Goal: Information Seeking & Learning: Learn about a topic

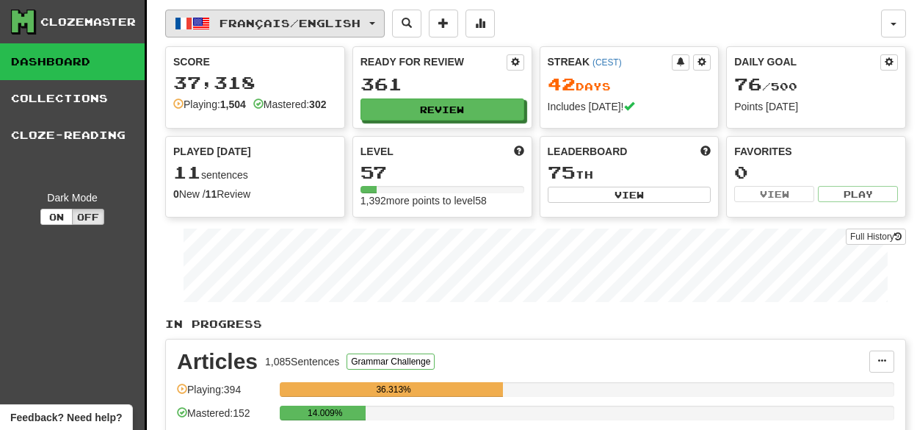
click at [382, 35] on button "Français / English" at bounding box center [275, 24] width 220 height 28
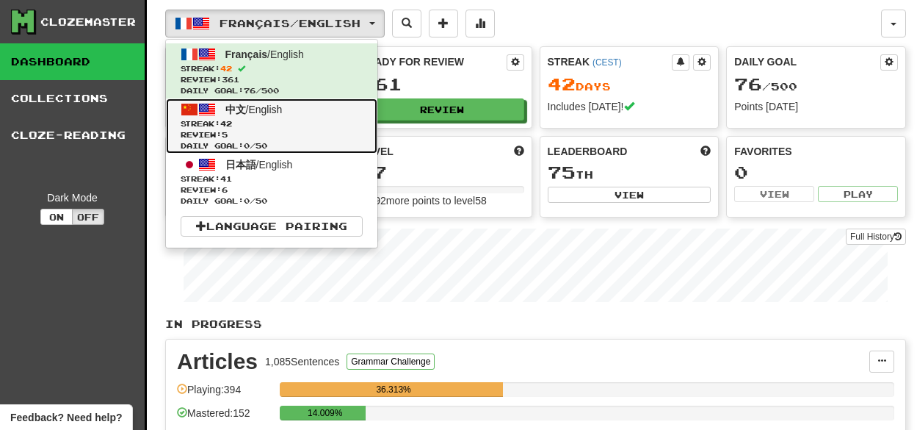
click at [320, 128] on span "Streak: 42" at bounding box center [272, 123] width 182 height 11
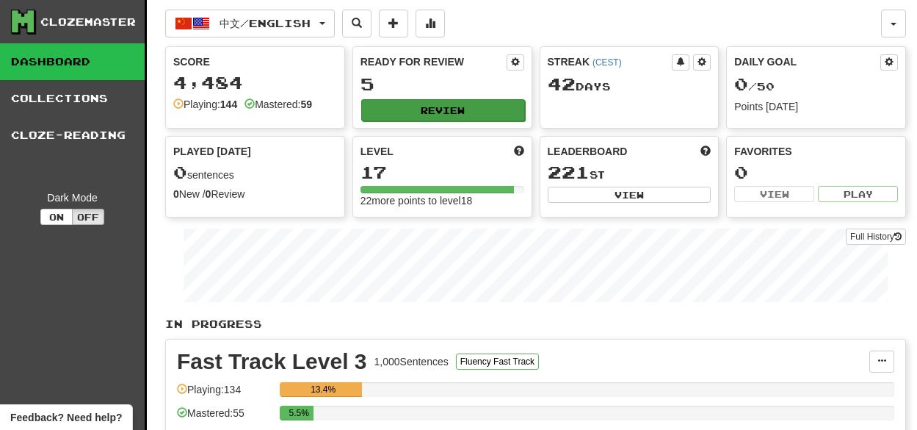
click at [456, 98] on div "Ready for Review 5 Review" at bounding box center [442, 87] width 178 height 81
click at [400, 108] on button "Review" at bounding box center [443, 110] width 164 height 22
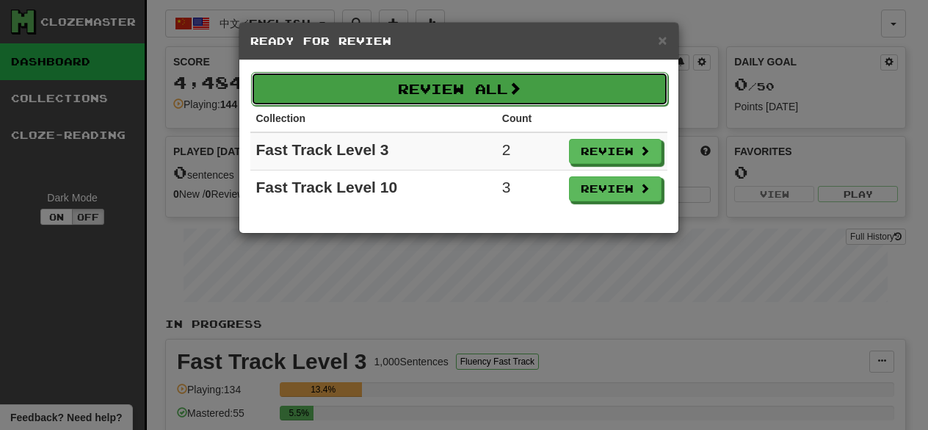
click at [585, 76] on button "Review All" at bounding box center [459, 89] width 417 height 34
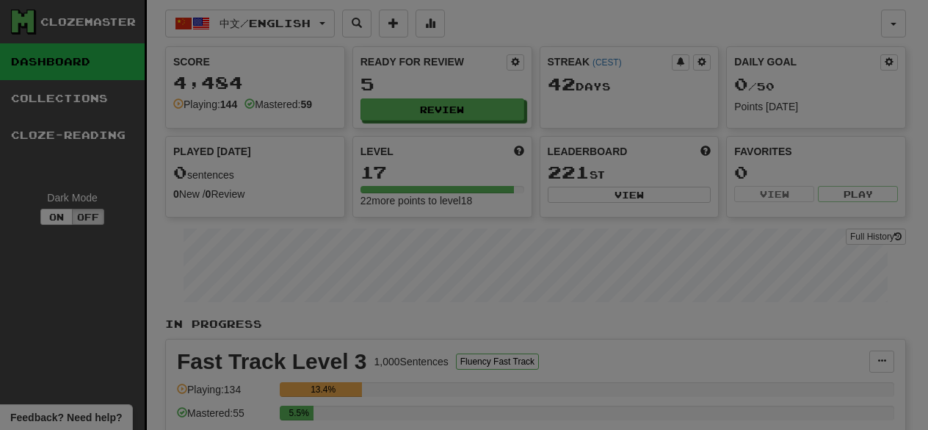
select select "**"
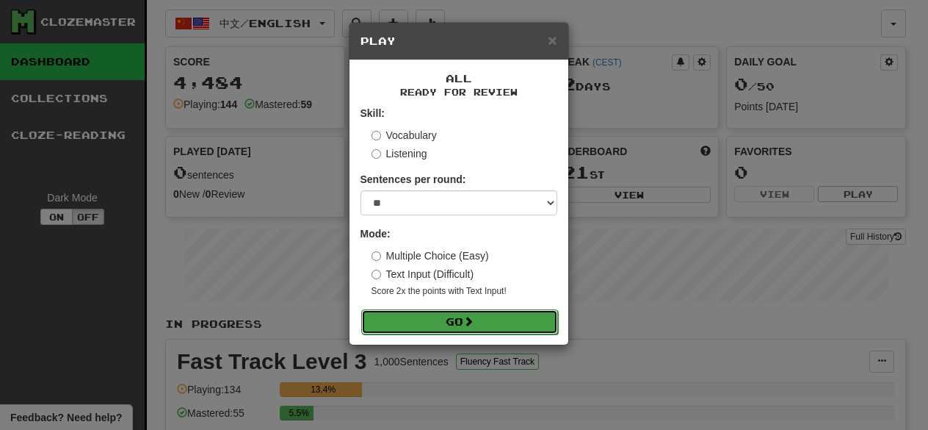
click at [492, 320] on button "Go" at bounding box center [459, 321] width 197 height 25
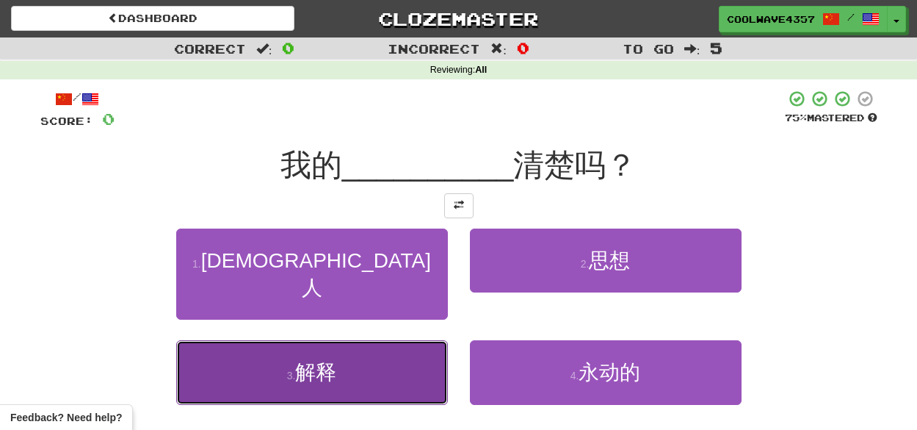
click at [366, 356] on button "3 . 解释" at bounding box center [312, 372] width 272 height 64
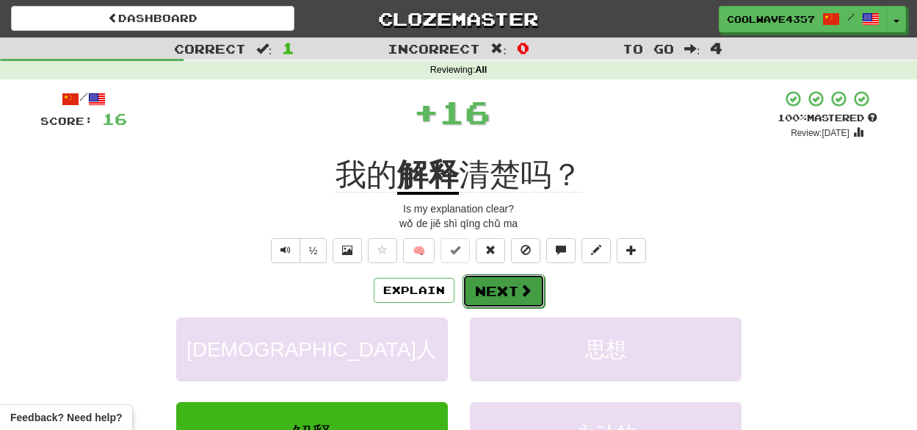
click at [512, 297] on button "Next" at bounding box center [504, 291] width 82 height 34
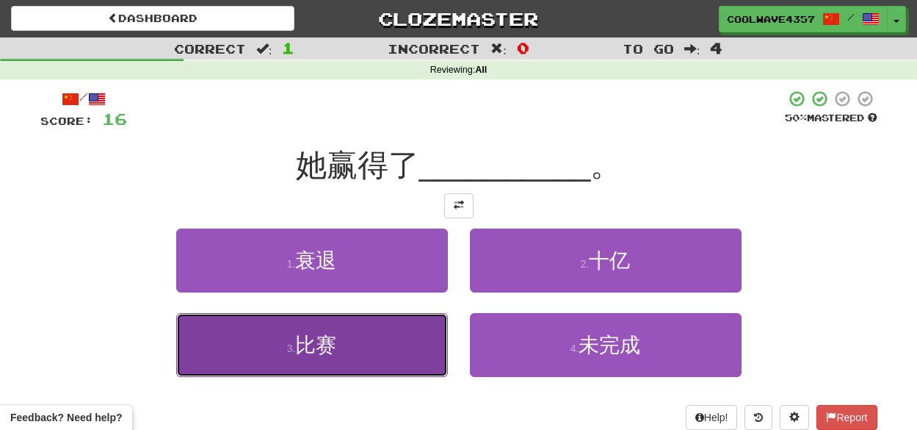
click at [418, 344] on button "3 . 比赛" at bounding box center [312, 345] width 272 height 64
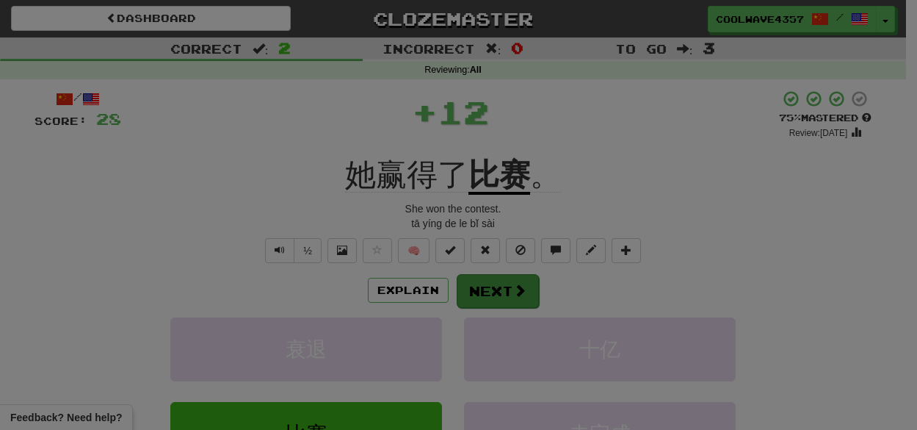
click at [501, 276] on div at bounding box center [458, 215] width 917 height 430
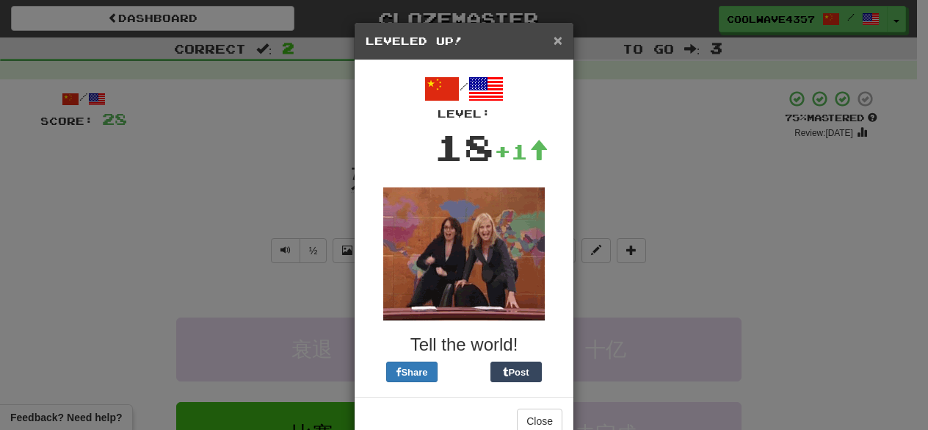
click at [558, 40] on div "× Leveled Up!" at bounding box center [464, 41] width 219 height 37
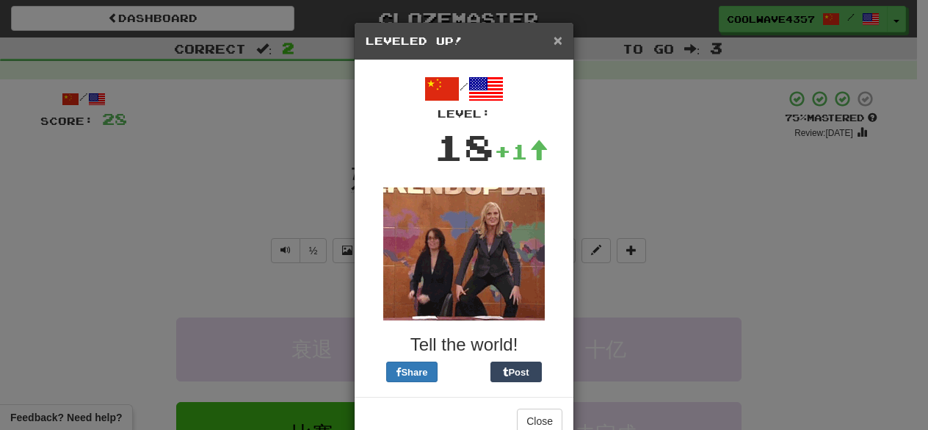
click at [555, 44] on span "×" at bounding box center [558, 40] width 9 height 17
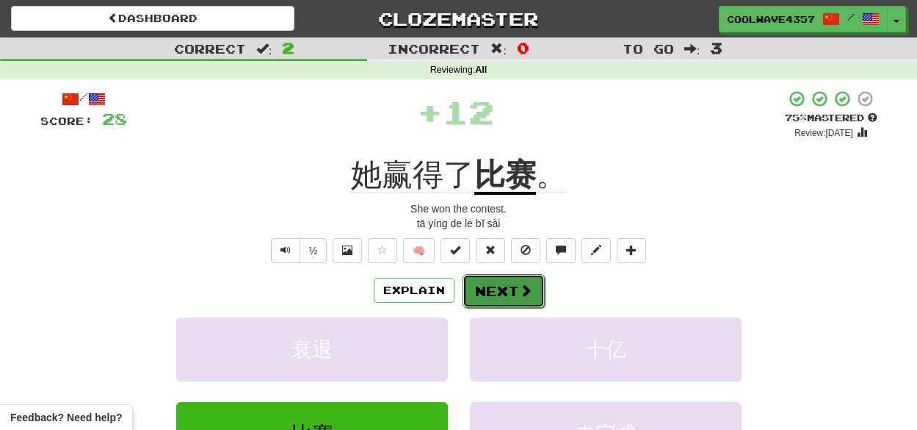
click at [494, 292] on button "Next" at bounding box center [504, 291] width 82 height 34
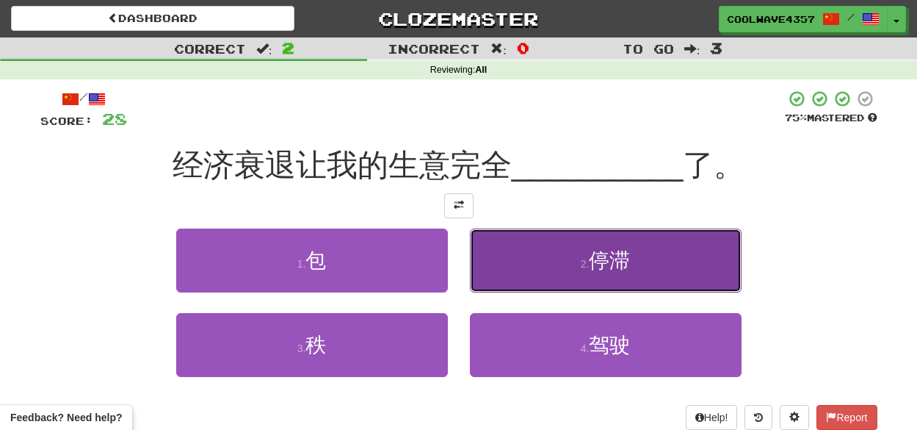
click at [607, 270] on span "停滞" at bounding box center [609, 260] width 41 height 23
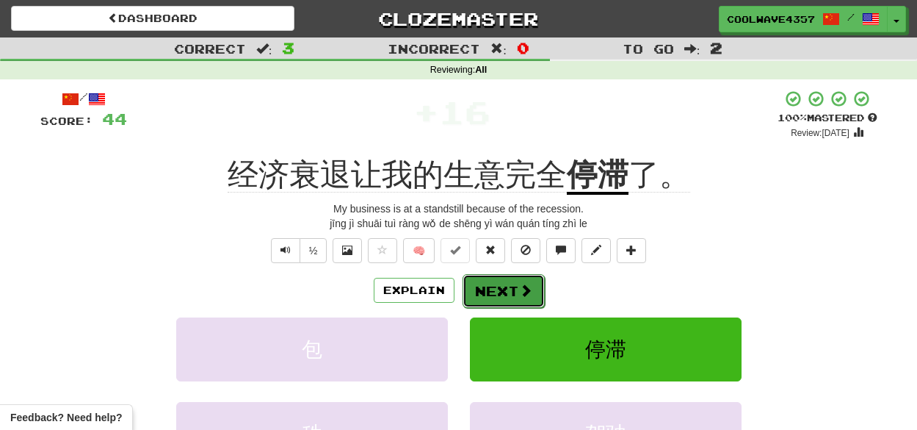
click at [504, 296] on button "Next" at bounding box center [504, 291] width 82 height 34
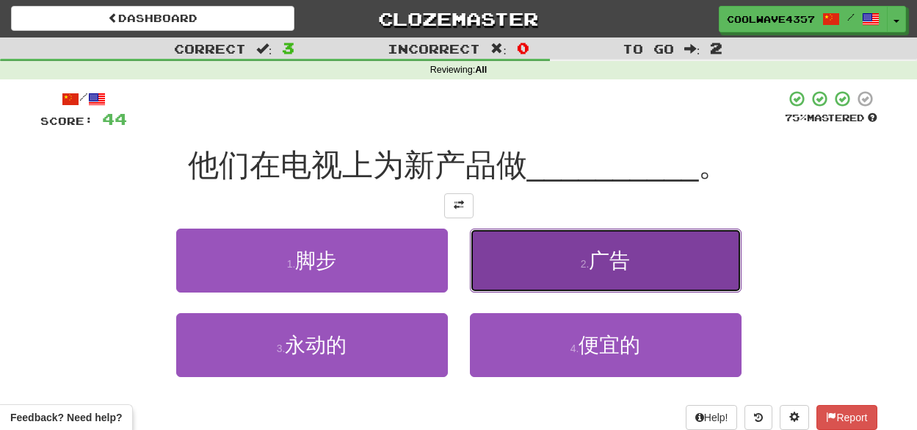
click at [527, 240] on button "2 . 广告" at bounding box center [606, 260] width 272 height 64
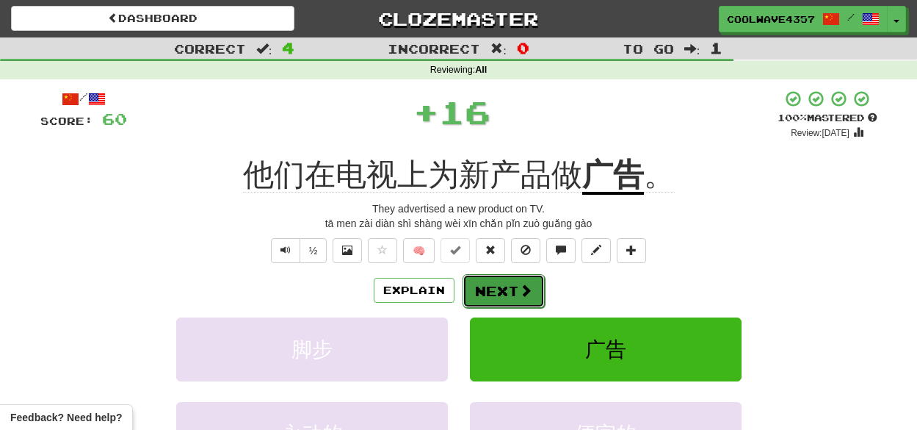
click at [513, 289] on button "Next" at bounding box center [504, 291] width 82 height 34
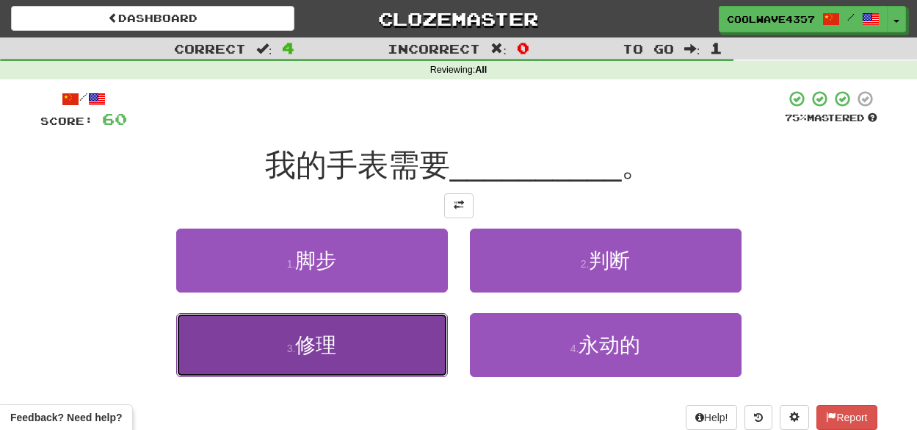
click at [322, 358] on button "3 . 修理" at bounding box center [312, 345] width 272 height 64
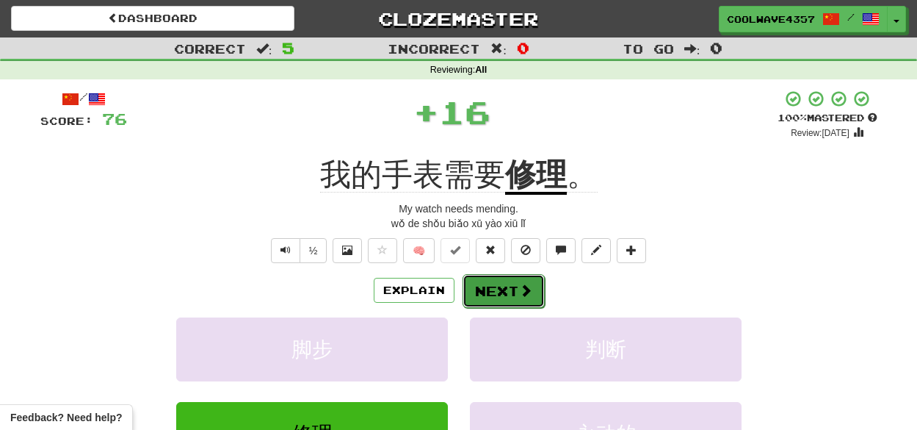
click at [503, 285] on button "Next" at bounding box center [504, 291] width 82 height 34
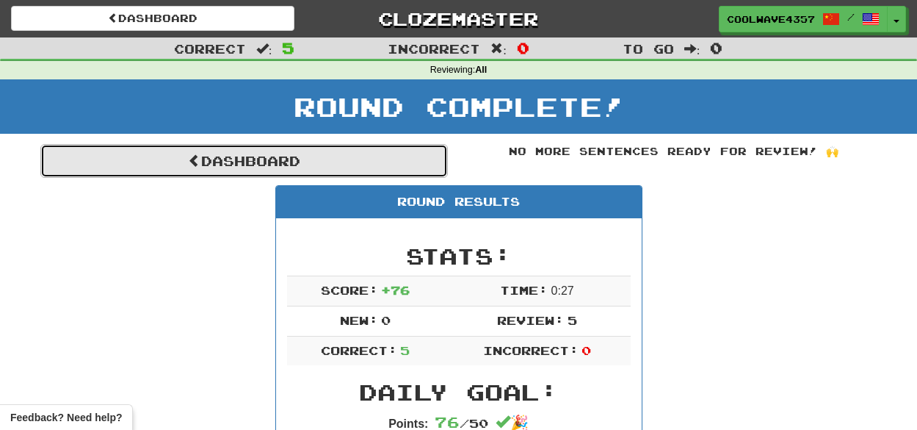
click at [321, 168] on link "Dashboard" at bounding box center [244, 161] width 408 height 34
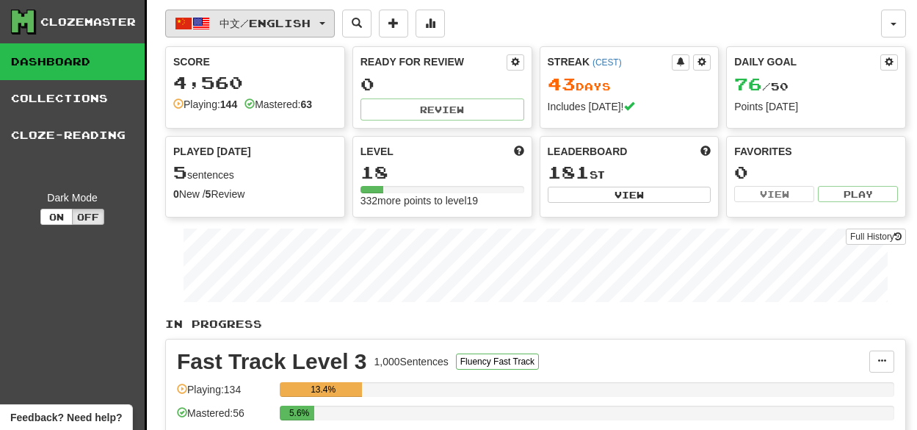
click at [331, 28] on button "中文 / English" at bounding box center [250, 24] width 170 height 28
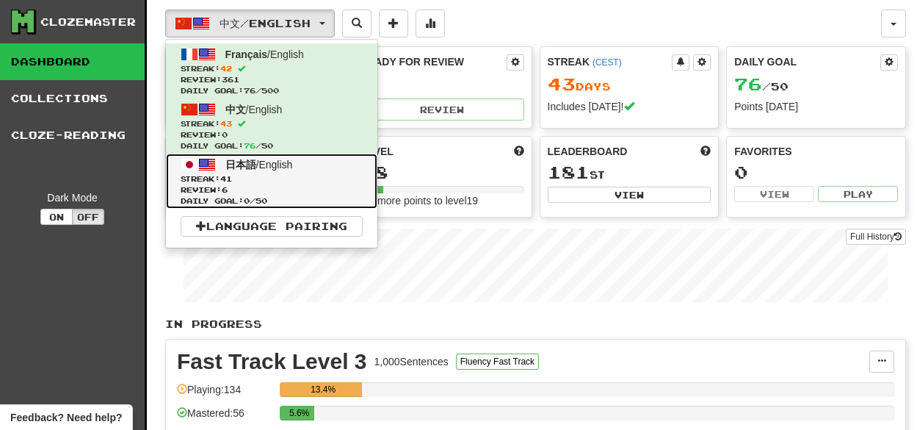
click at [291, 185] on span "Review: 6" at bounding box center [272, 189] width 182 height 11
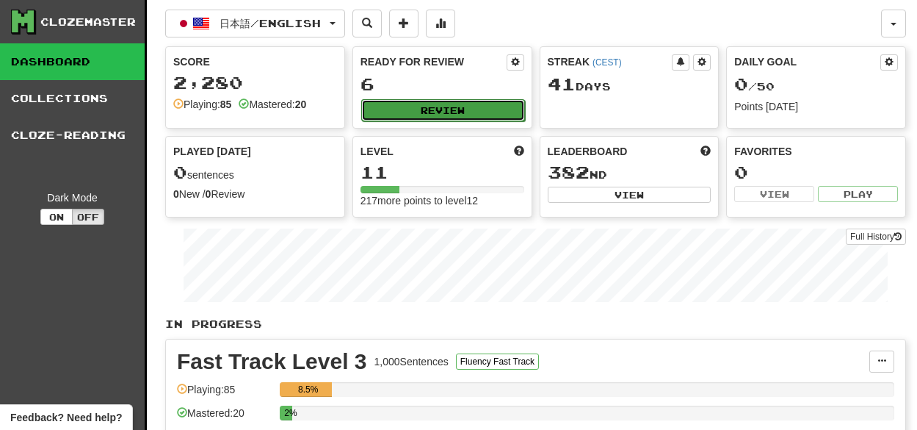
click at [503, 118] on button "Review" at bounding box center [443, 110] width 164 height 22
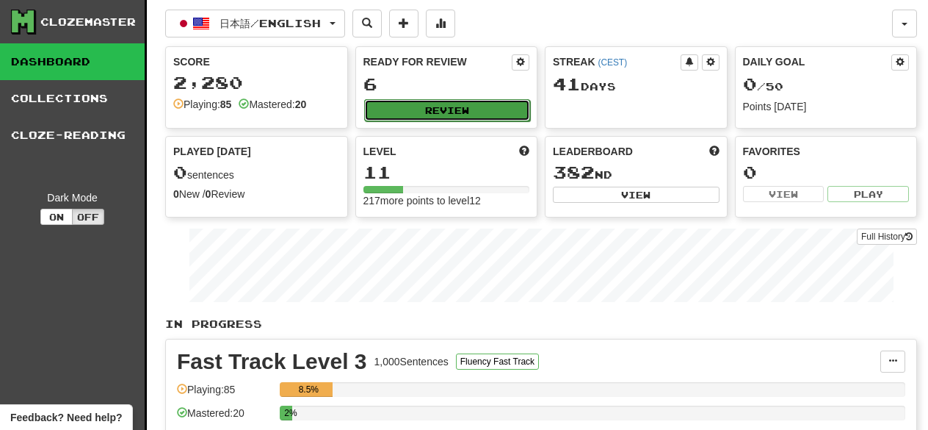
select select "**"
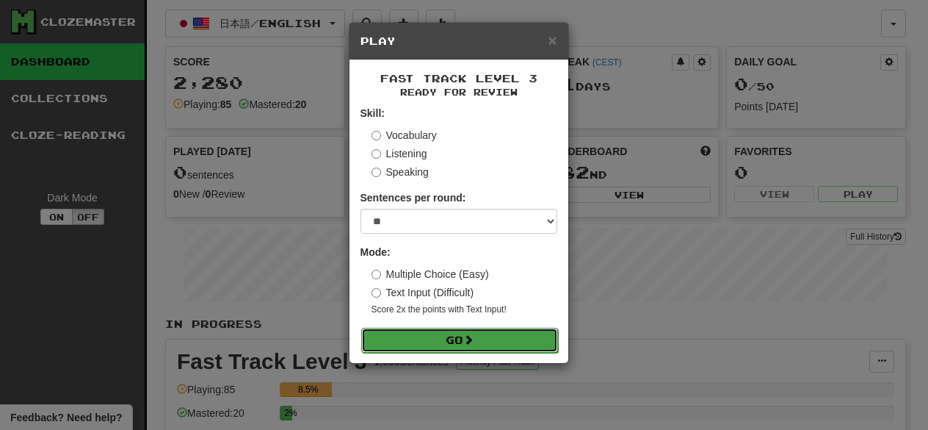
click at [487, 331] on button "Go" at bounding box center [459, 340] width 197 height 25
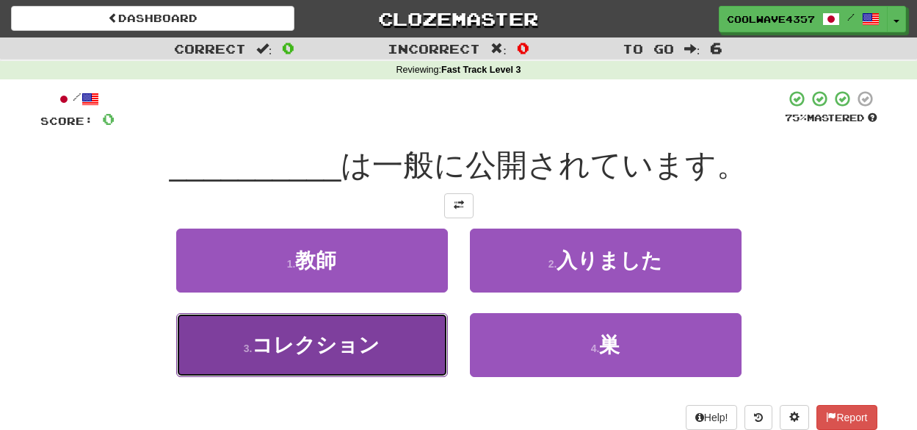
click at [392, 356] on button "3 . コレクション" at bounding box center [312, 345] width 272 height 64
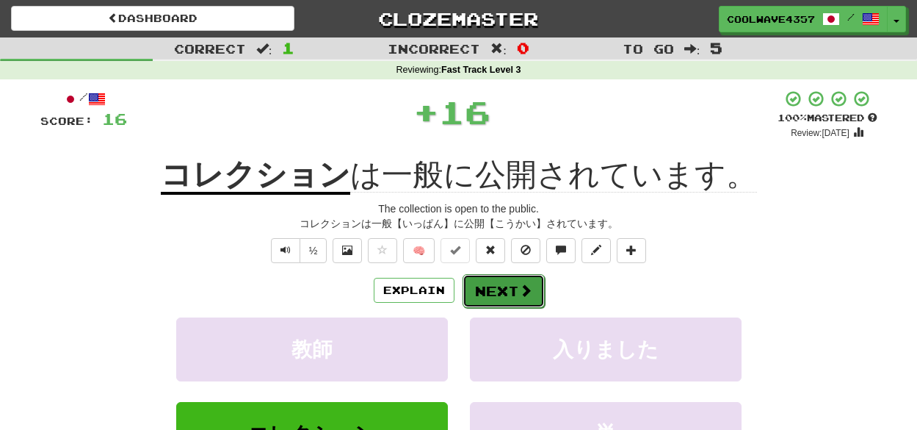
click at [492, 284] on button "Next" at bounding box center [504, 291] width 82 height 34
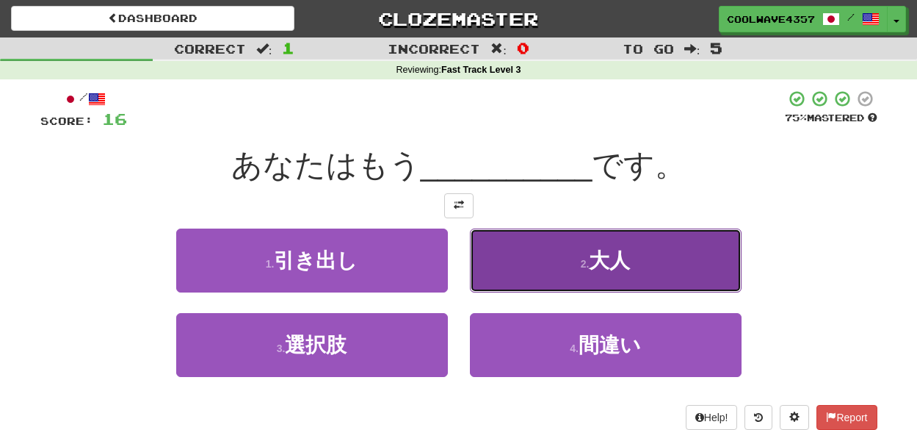
click at [571, 268] on button "2 . 大人" at bounding box center [606, 260] width 272 height 64
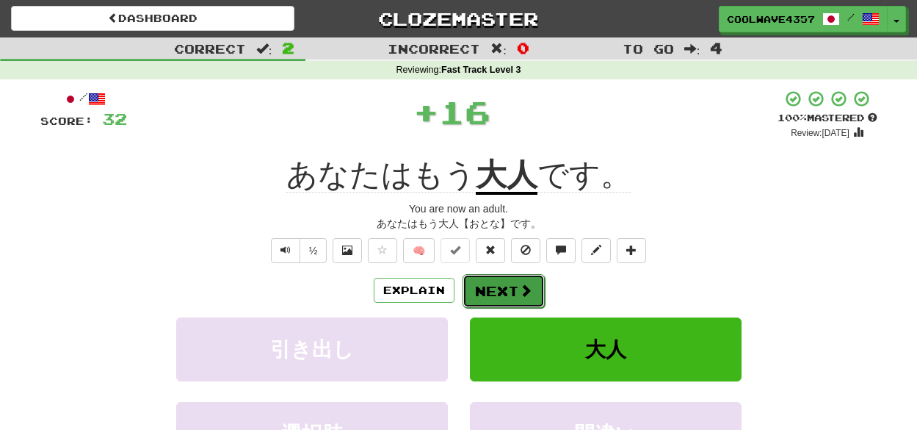
click at [495, 284] on button "Next" at bounding box center [504, 291] width 82 height 34
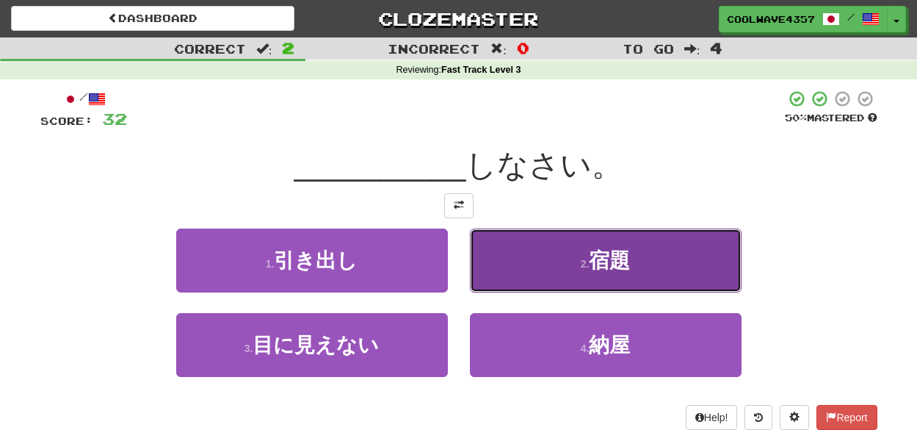
click at [597, 267] on span "宿題" at bounding box center [609, 260] width 41 height 23
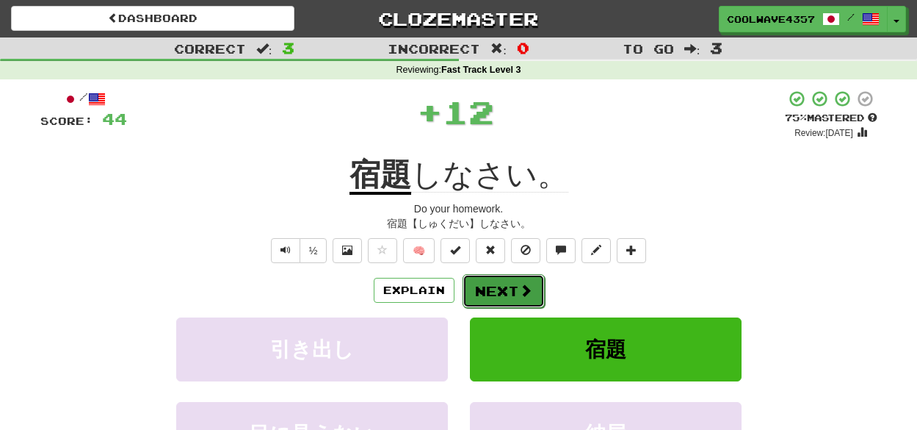
click at [519, 291] on span at bounding box center [525, 290] width 13 height 13
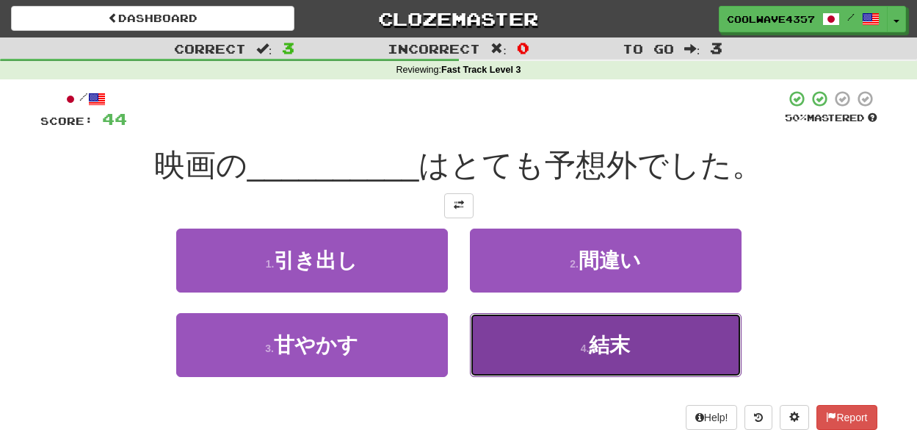
click at [565, 339] on button "4 . 結末" at bounding box center [606, 345] width 272 height 64
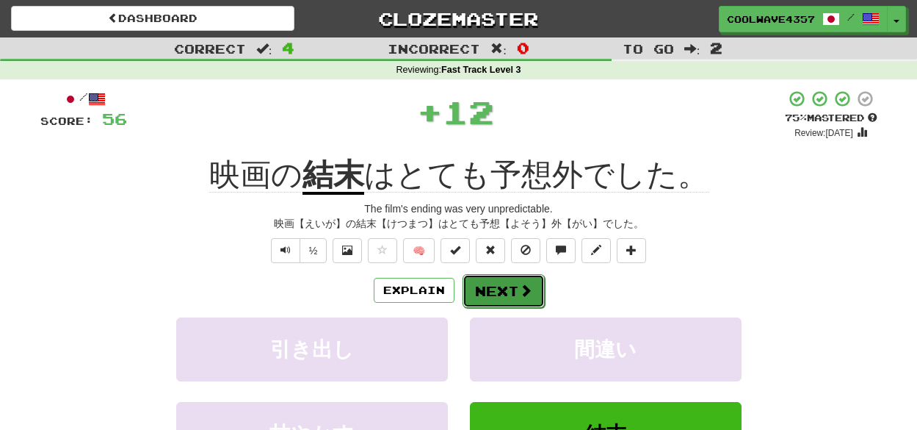
click at [520, 298] on button "Next" at bounding box center [504, 291] width 82 height 34
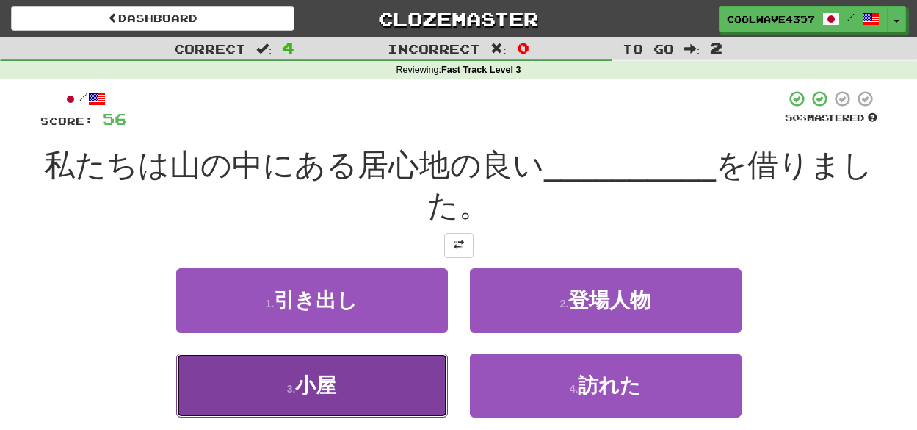
click at [392, 388] on button "3 . 小屋" at bounding box center [312, 385] width 272 height 64
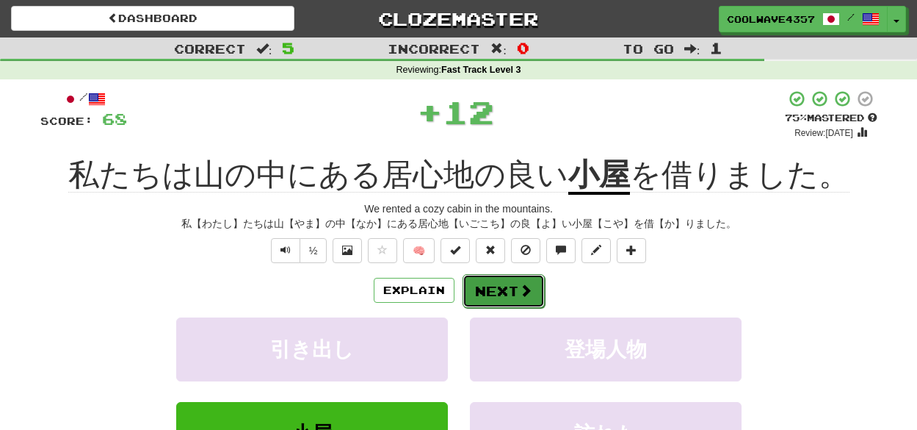
click at [522, 288] on span at bounding box center [525, 290] width 13 height 13
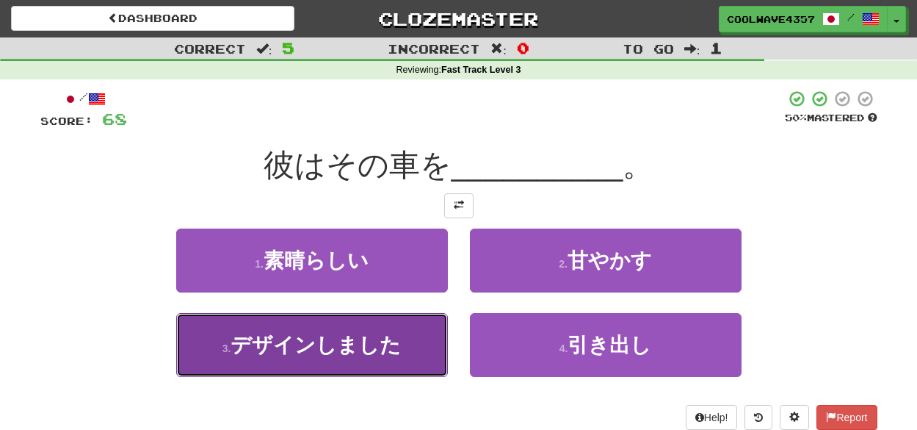
click at [259, 353] on span "デザインしました" at bounding box center [316, 344] width 170 height 23
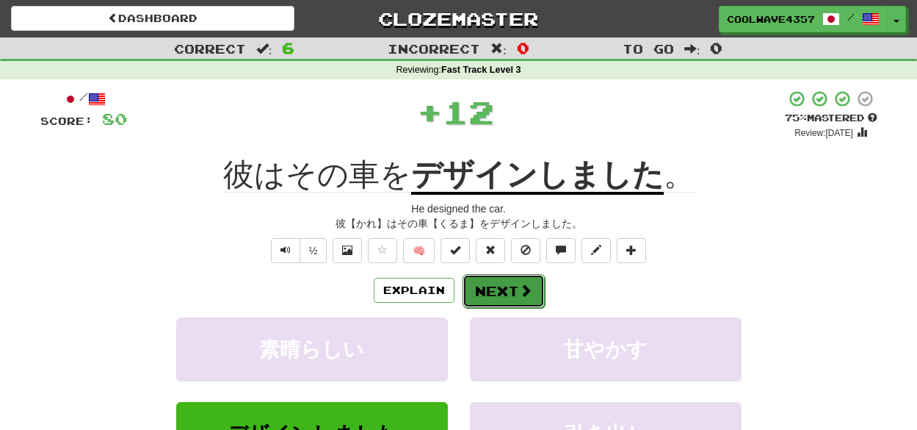
click at [512, 284] on button "Next" at bounding box center [504, 291] width 82 height 34
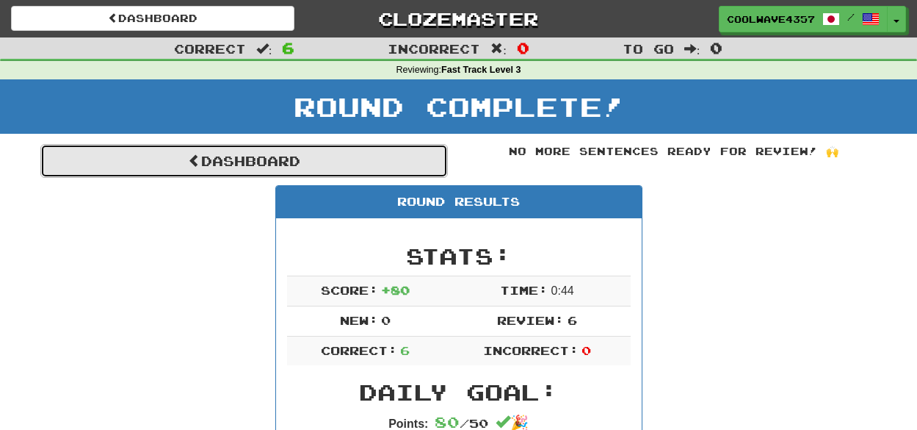
click at [213, 170] on link "Dashboard" at bounding box center [244, 161] width 408 height 34
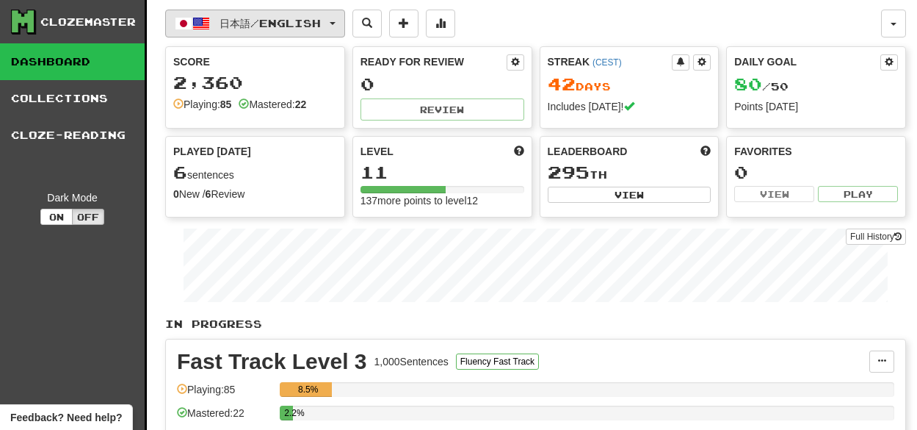
click at [277, 24] on span "日本語 / English" at bounding box center [270, 23] width 101 height 12
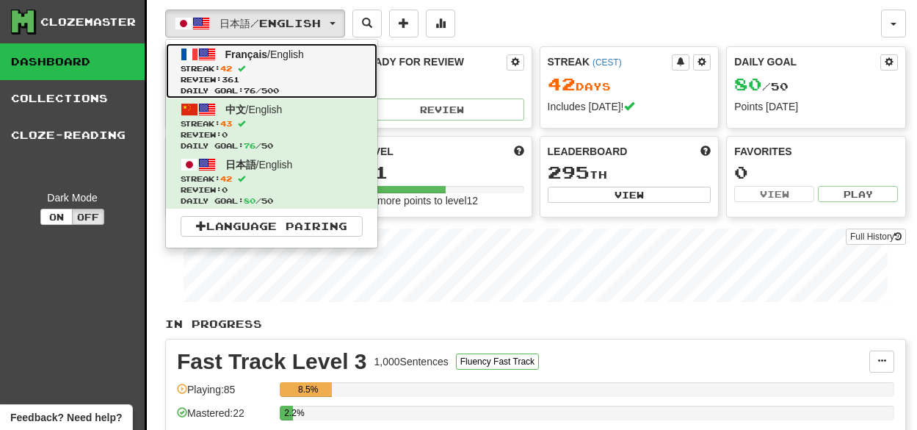
click at [270, 71] on span "Streak: 42" at bounding box center [272, 68] width 182 height 11
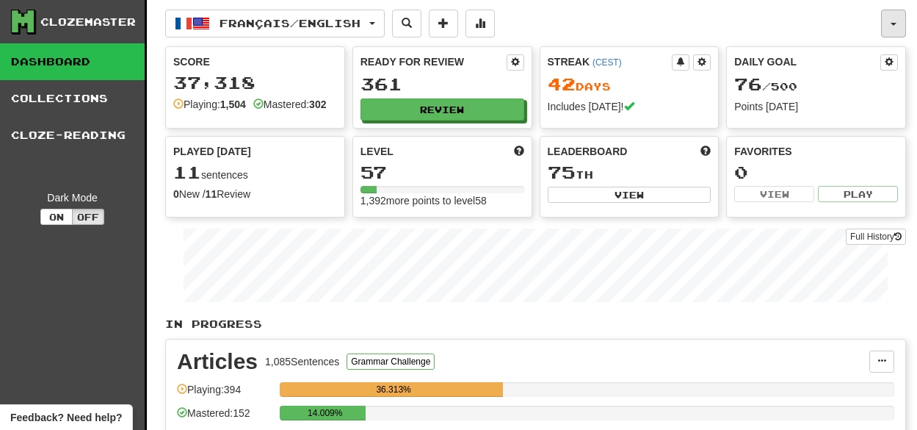
click at [891, 16] on button "button" at bounding box center [893, 24] width 25 height 28
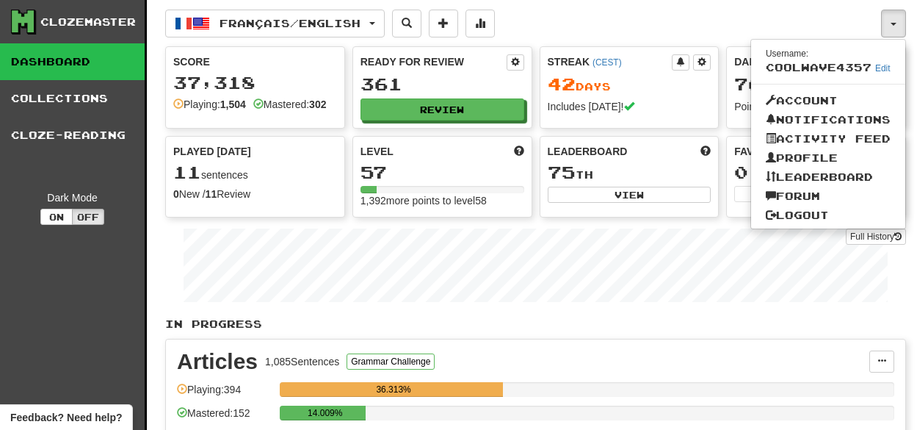
click at [740, 29] on div "Français / English Français / English Streak: 42 Review: 361 Daily Goal: 76 / 5…" at bounding box center [523, 24] width 716 height 28
